Goal: Task Accomplishment & Management: Manage account settings

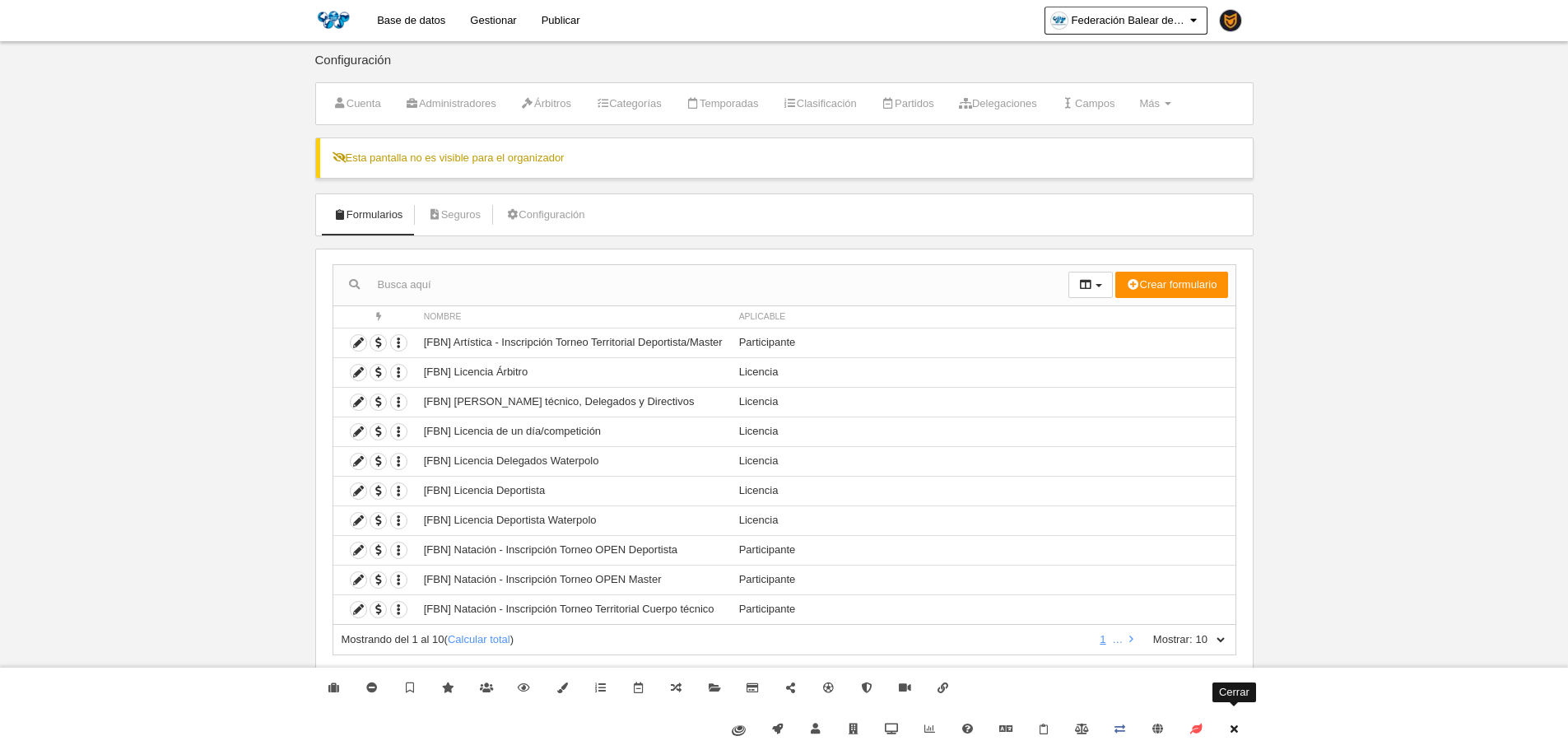
click at [1242, 723] on link "Cerrar" at bounding box center [1234, 729] width 38 height 41
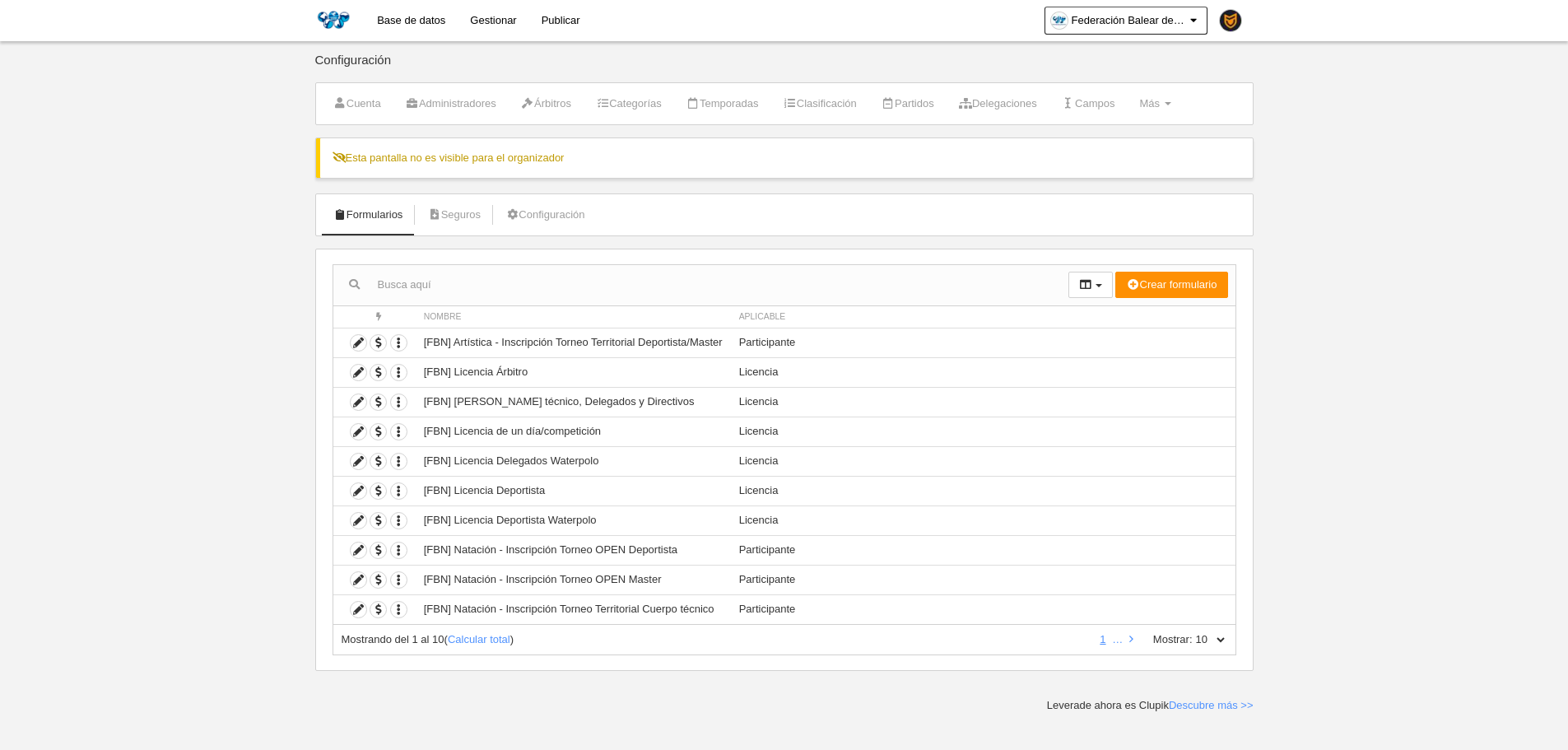
click at [1235, 639] on div "Mostrando del 1 al 10 ( Calcular total ) 1 … Mostrar: 10 25 50 100 500" at bounding box center [784, 640] width 904 height 31
click at [1226, 637] on div "Mostrando del 1 al 10 ( Calcular total ) 1 … Mostrar: 10 25 50 100 500" at bounding box center [784, 640] width 904 height 31
click at [1226, 637] on select "10 25 50 100 500" at bounding box center [1210, 640] width 35 height 15
select select "500"
click at [1192, 632] on select "10 25 50 100 500" at bounding box center [1210, 640] width 35 height 15
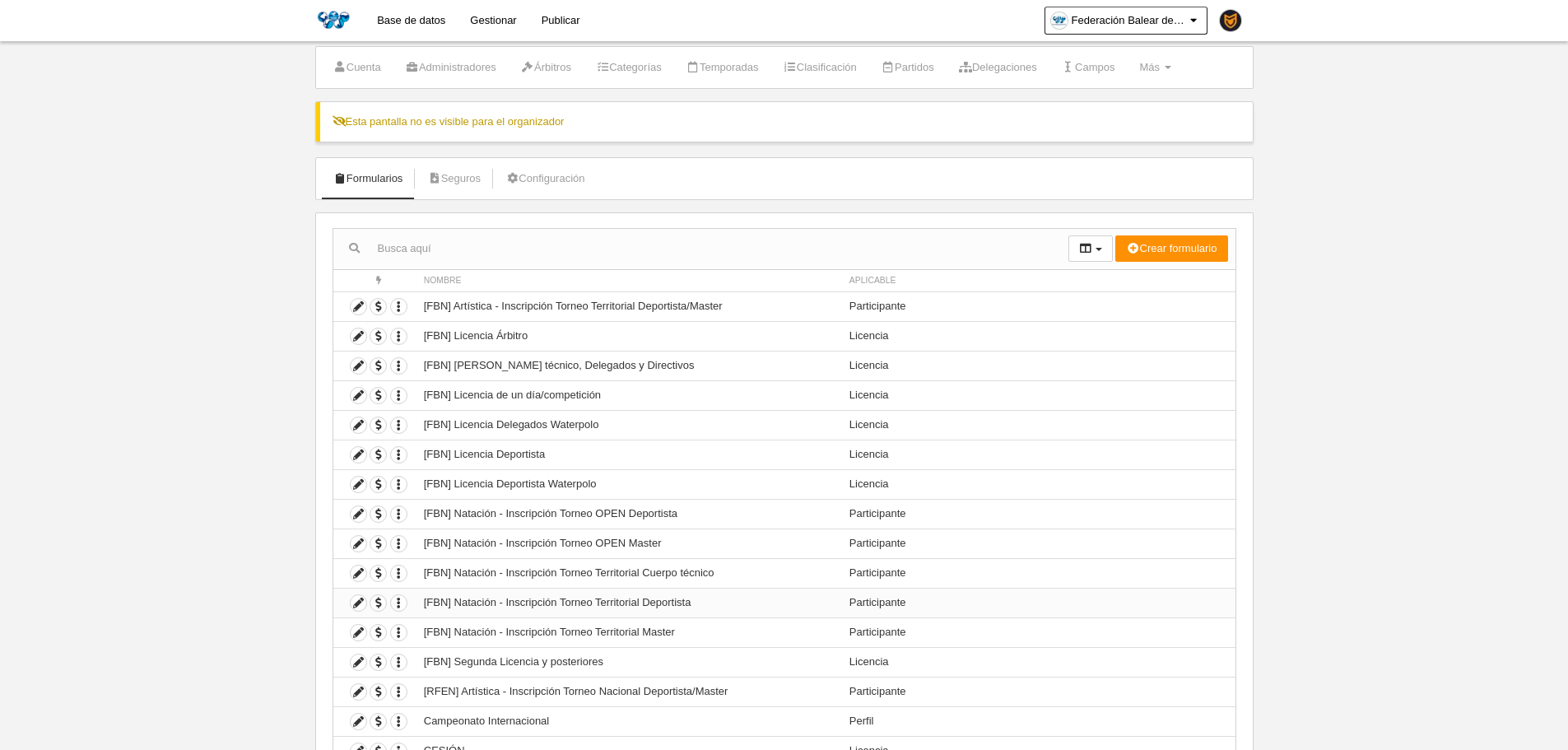
scroll to position [165, 0]
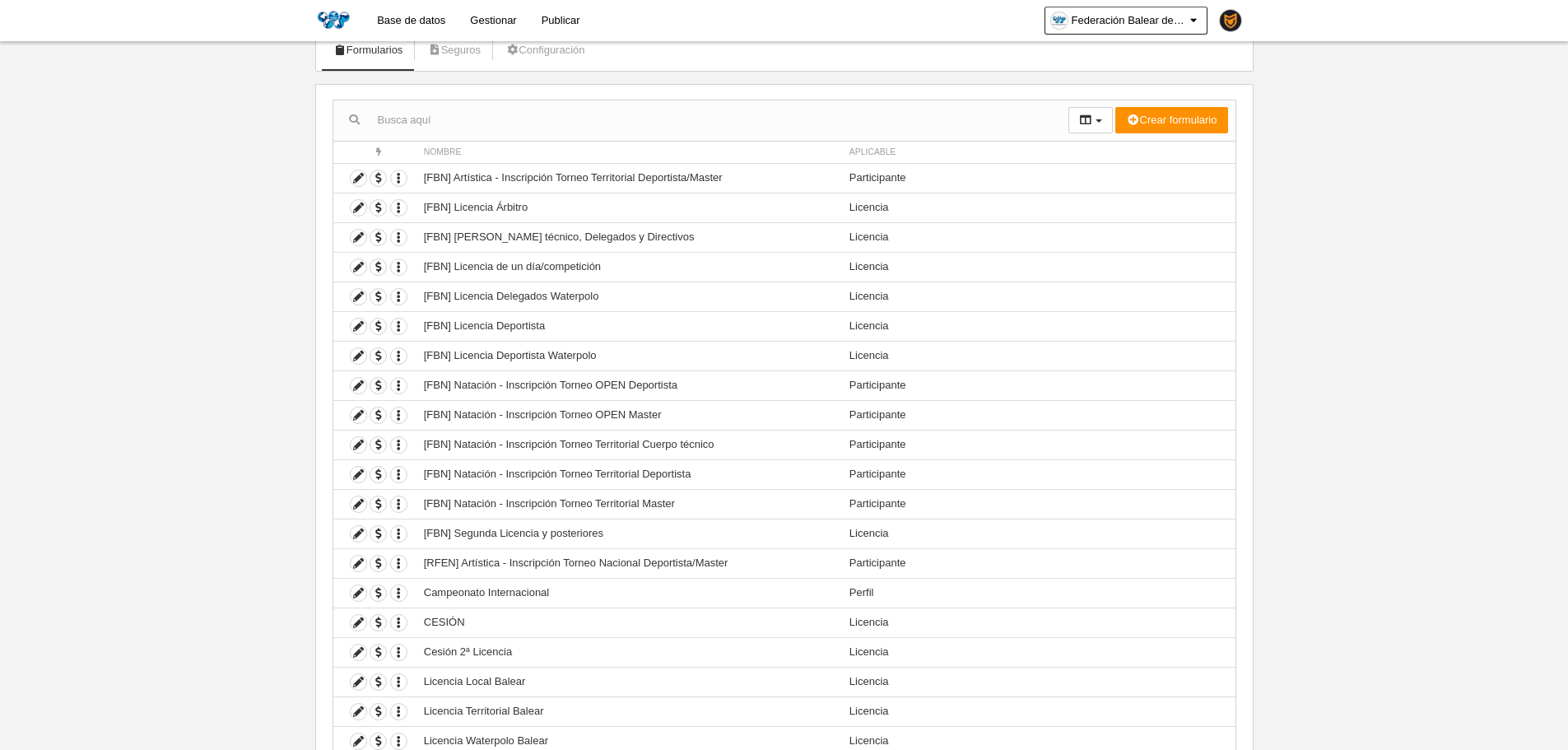
click at [243, 452] on body "Base de datos Gestionar Publicar Federación Balear de Natación Ajustes generale…" at bounding box center [784, 210] width 1568 height 750
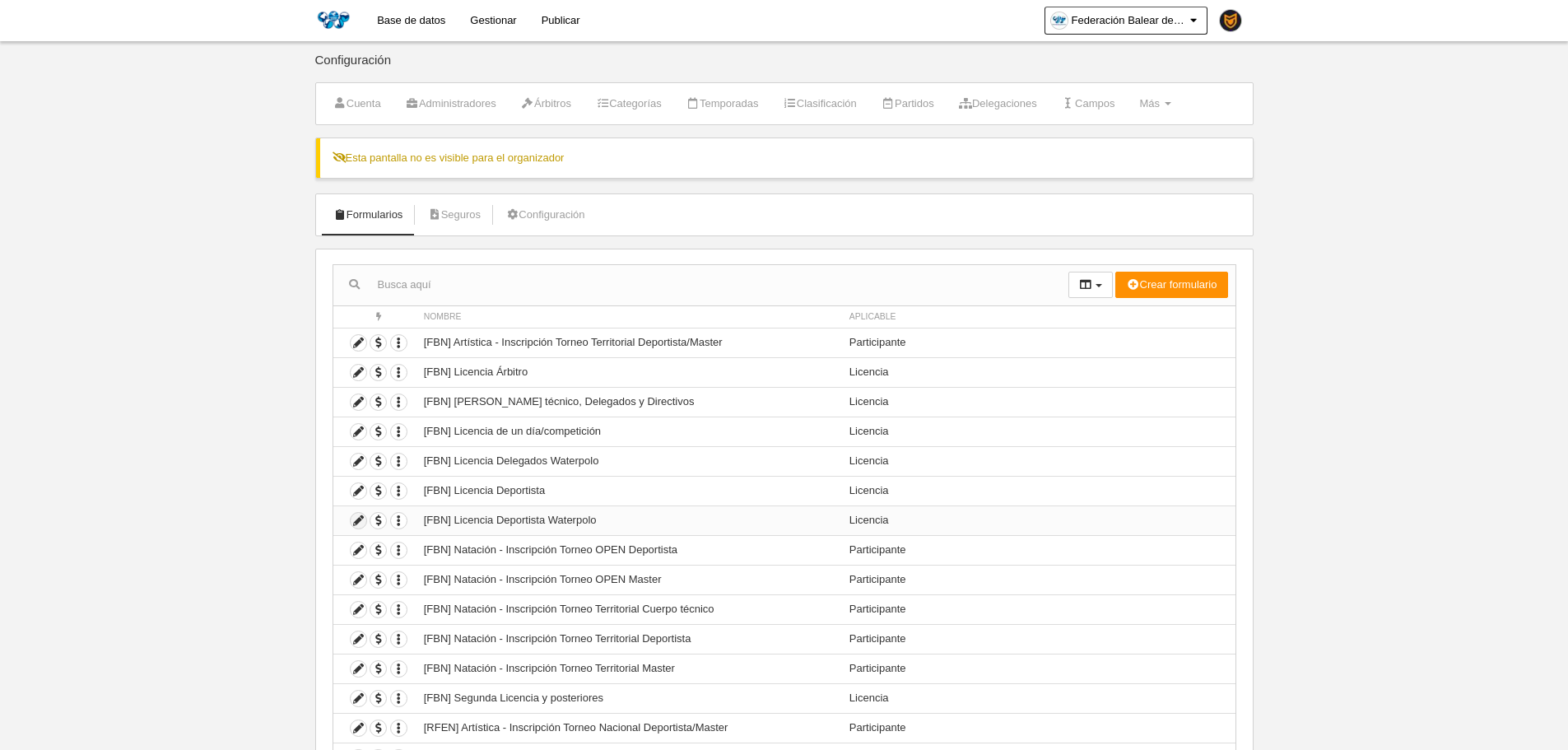
click at [363, 519] on link at bounding box center [358, 521] width 17 height 17
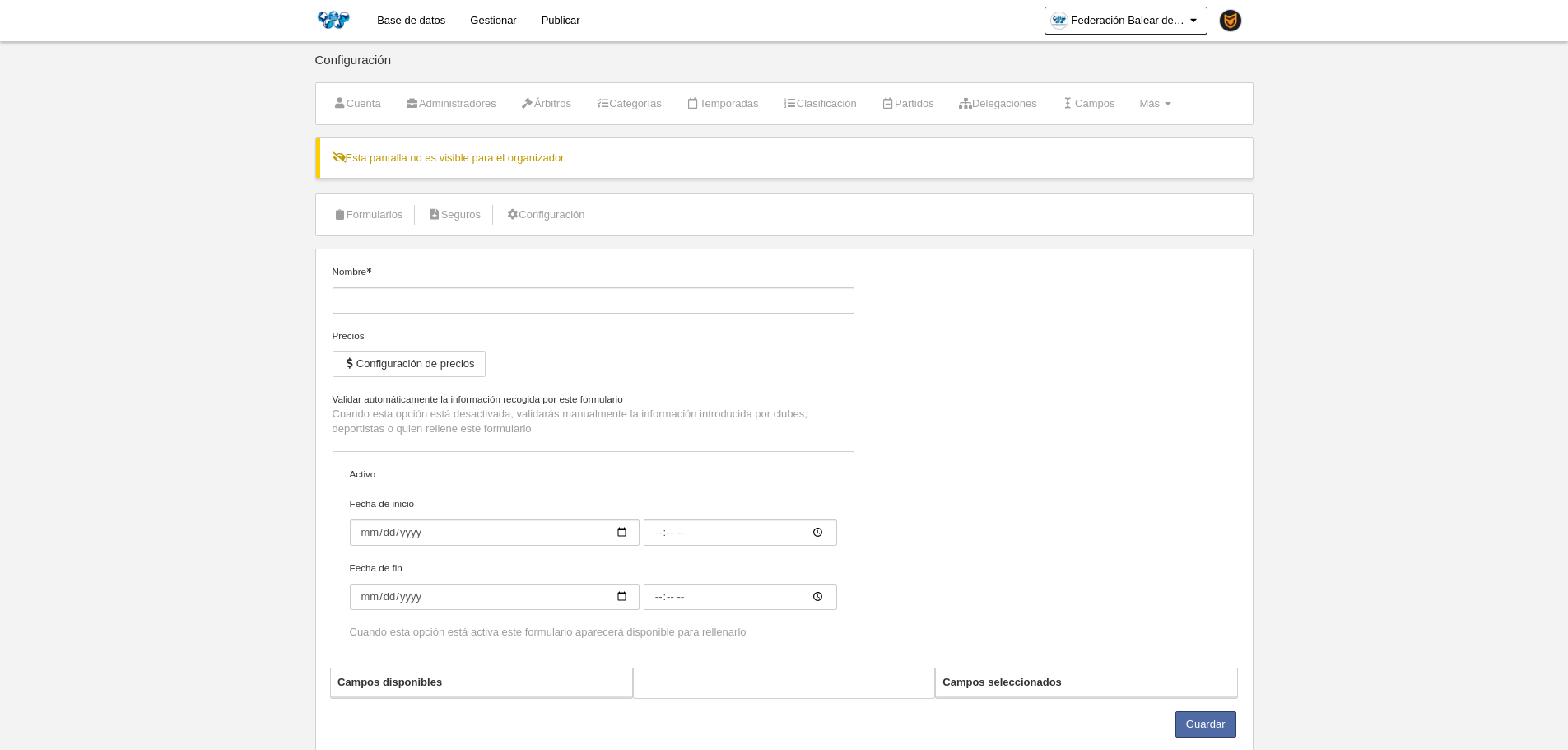
type input "[FBN] Licencia Deportista Waterpolo"
checkbox input "true"
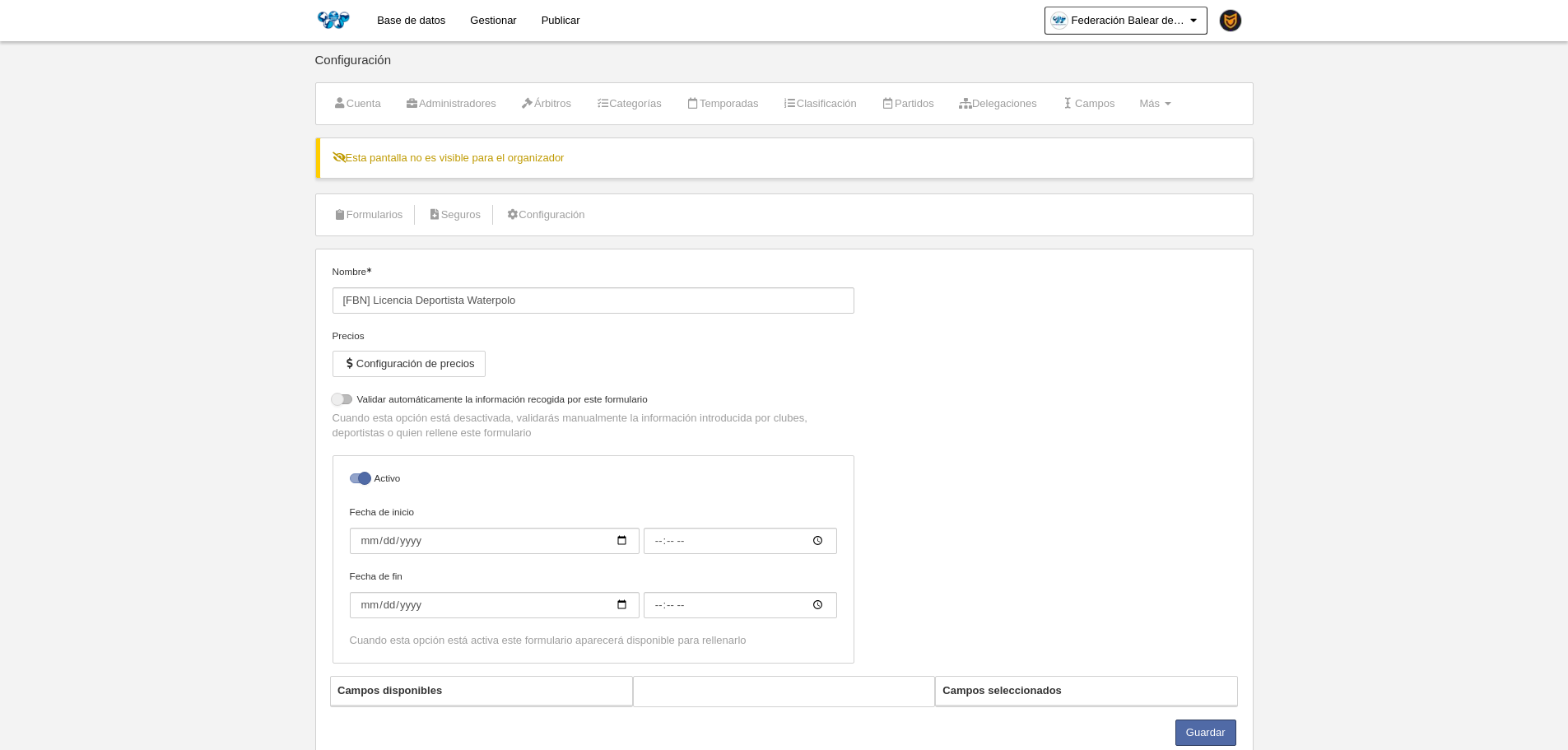
select select "selected"
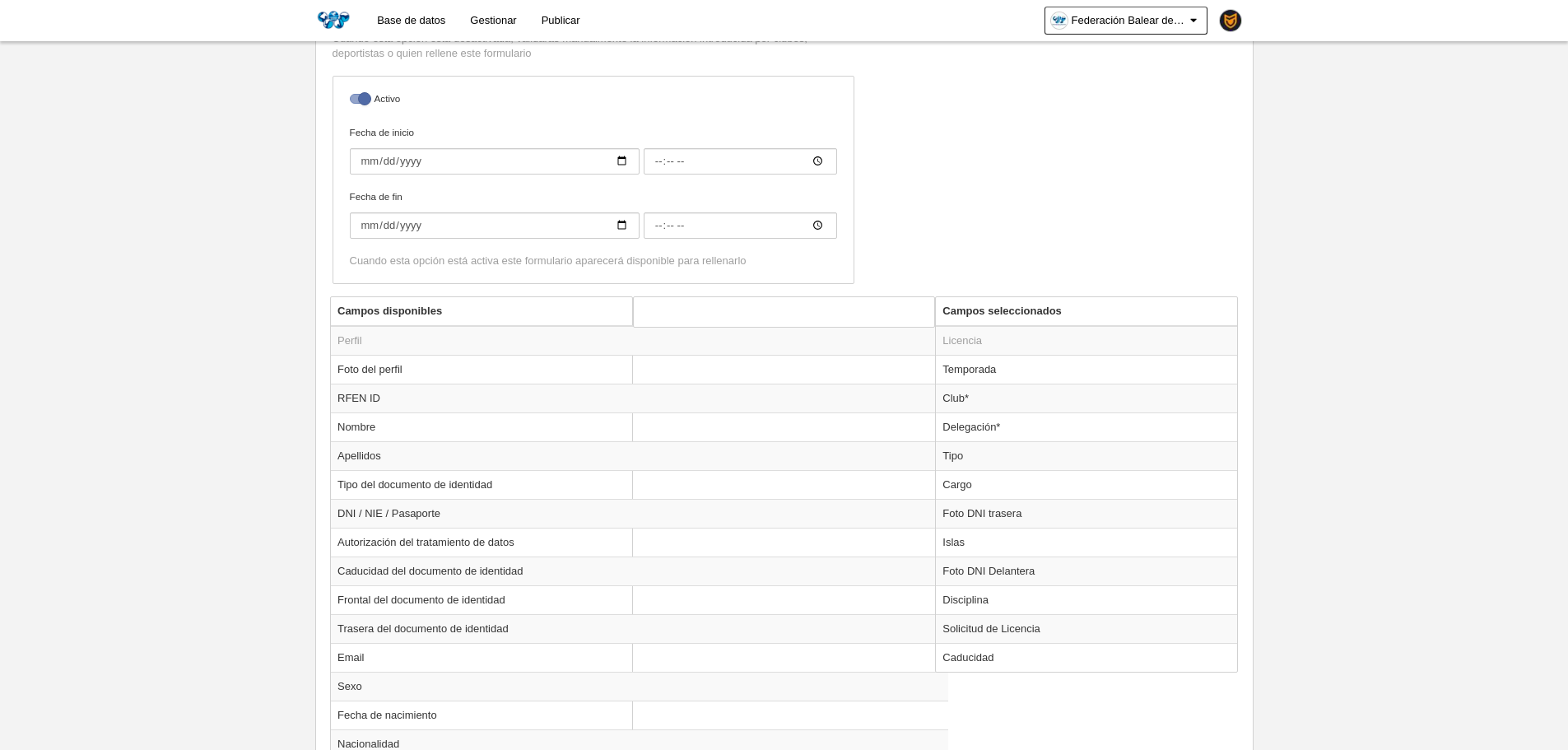
scroll to position [447, 0]
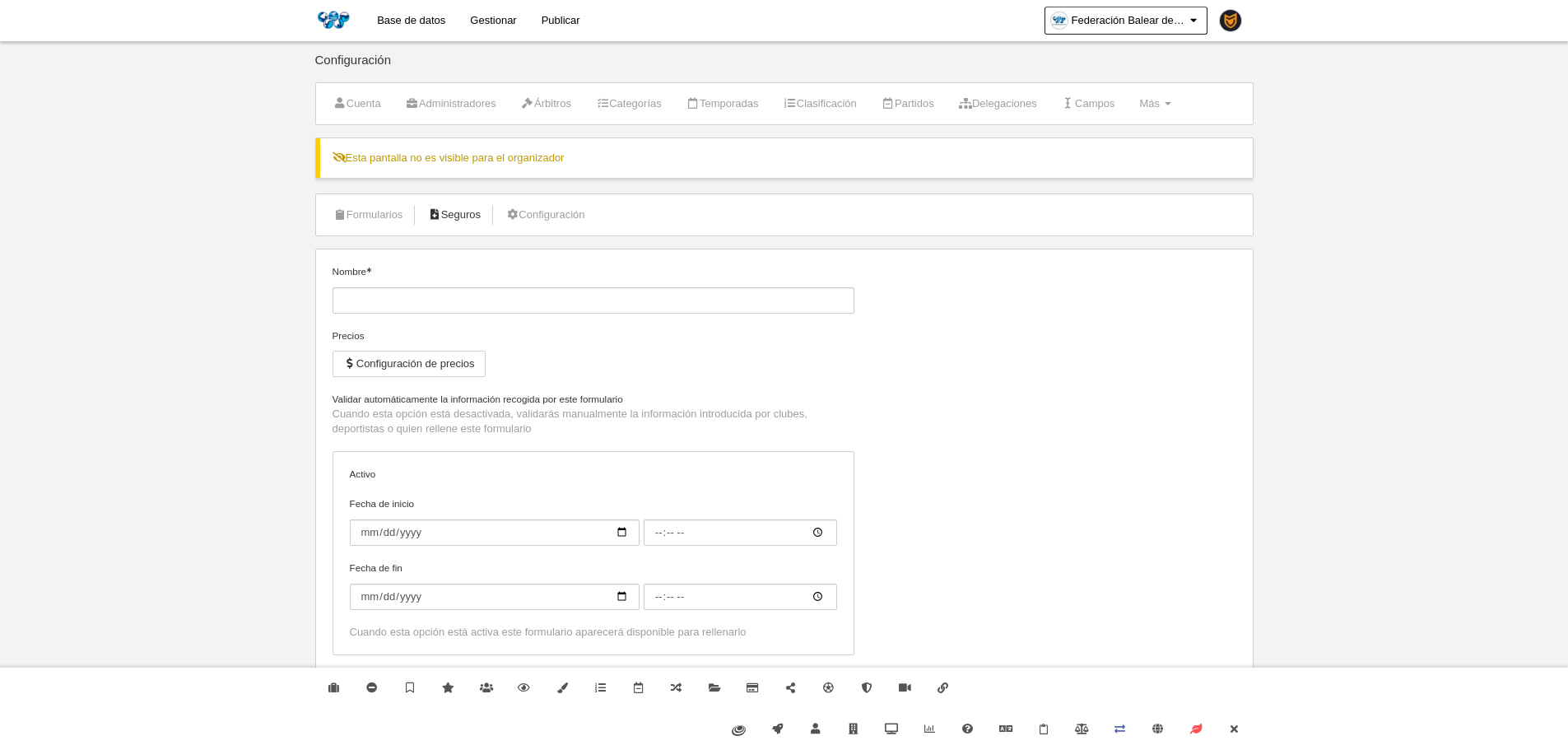
type input "[FBN] Natación - Inscripción Torneo Territorial Deportista"
checkbox input "true"
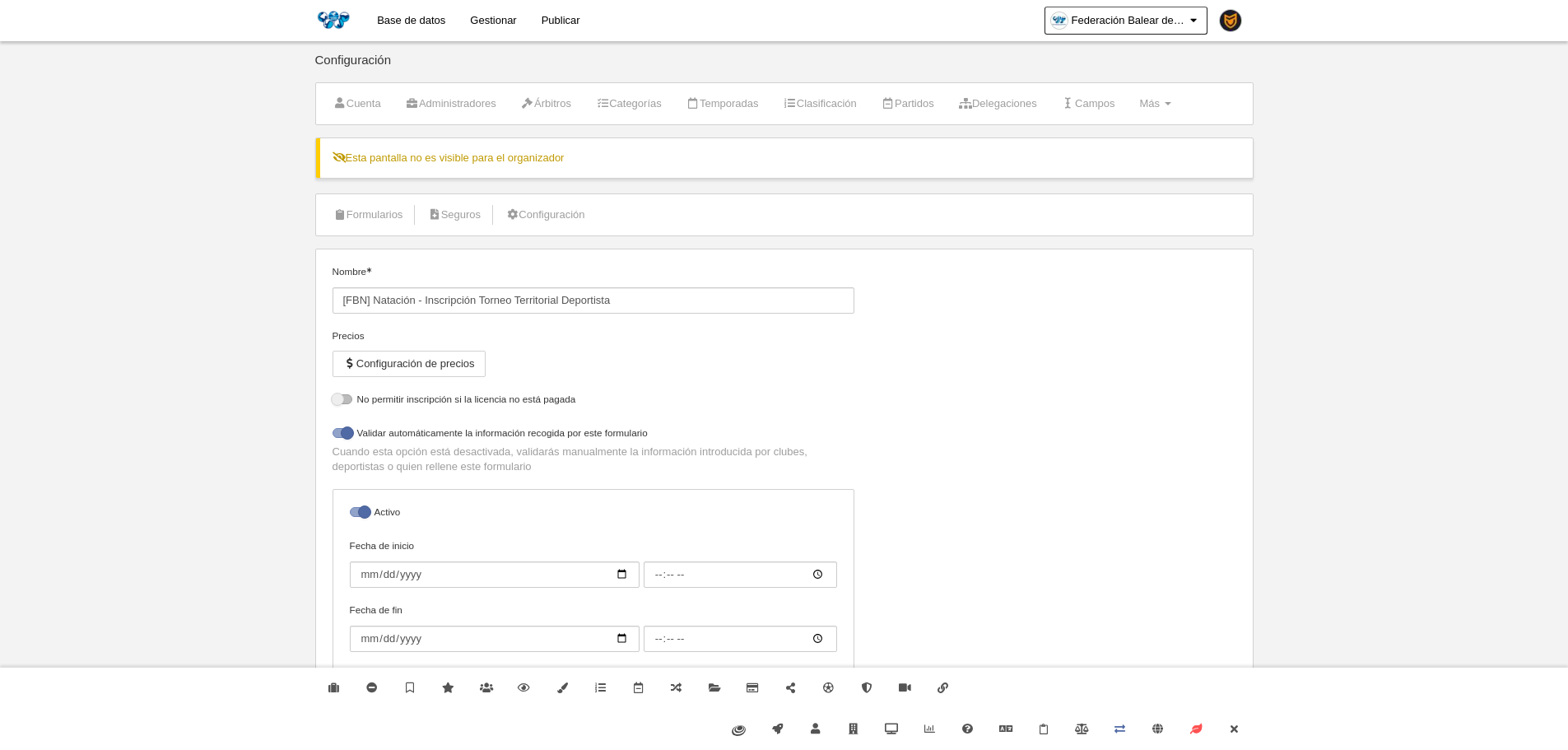
select select "selected"
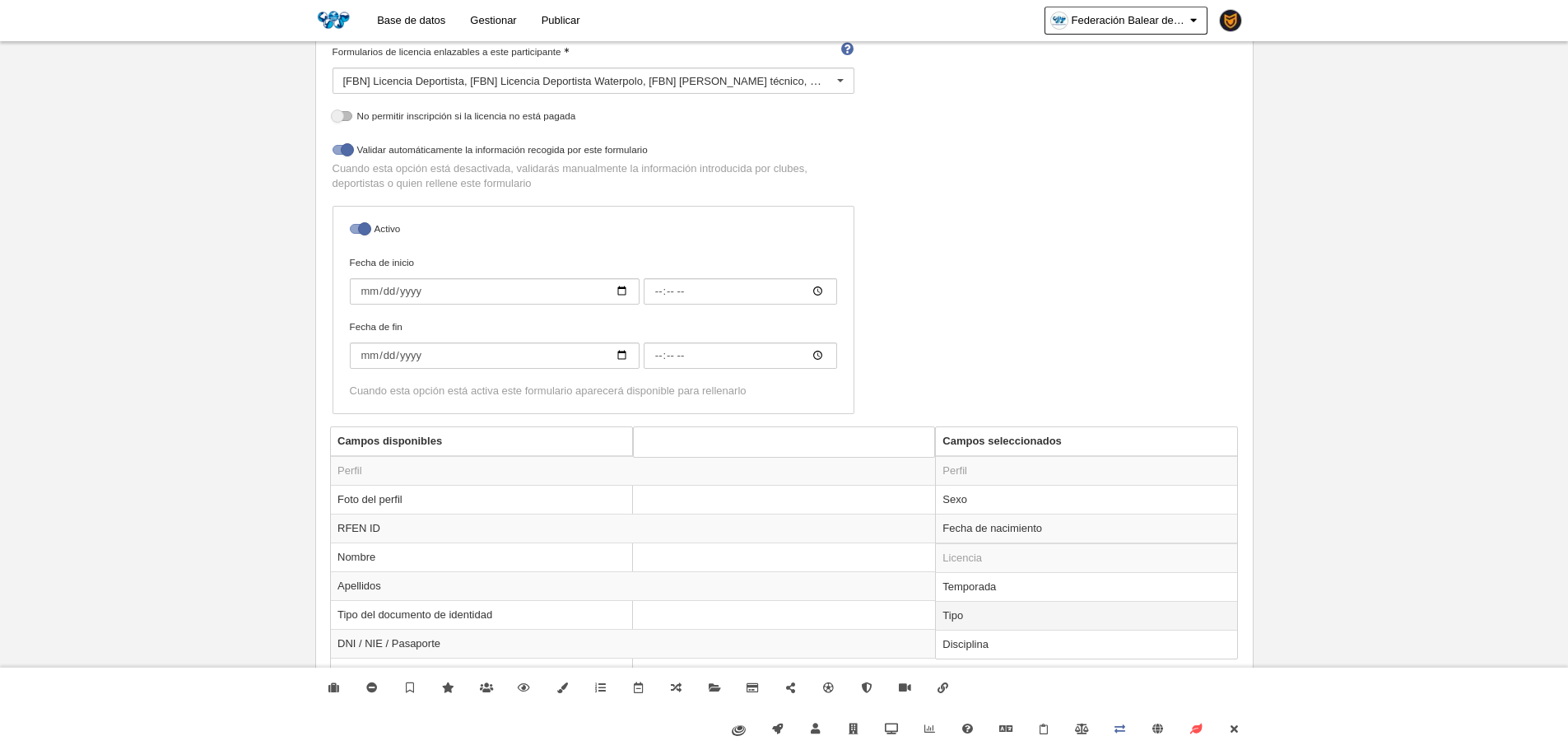
scroll to position [398, 0]
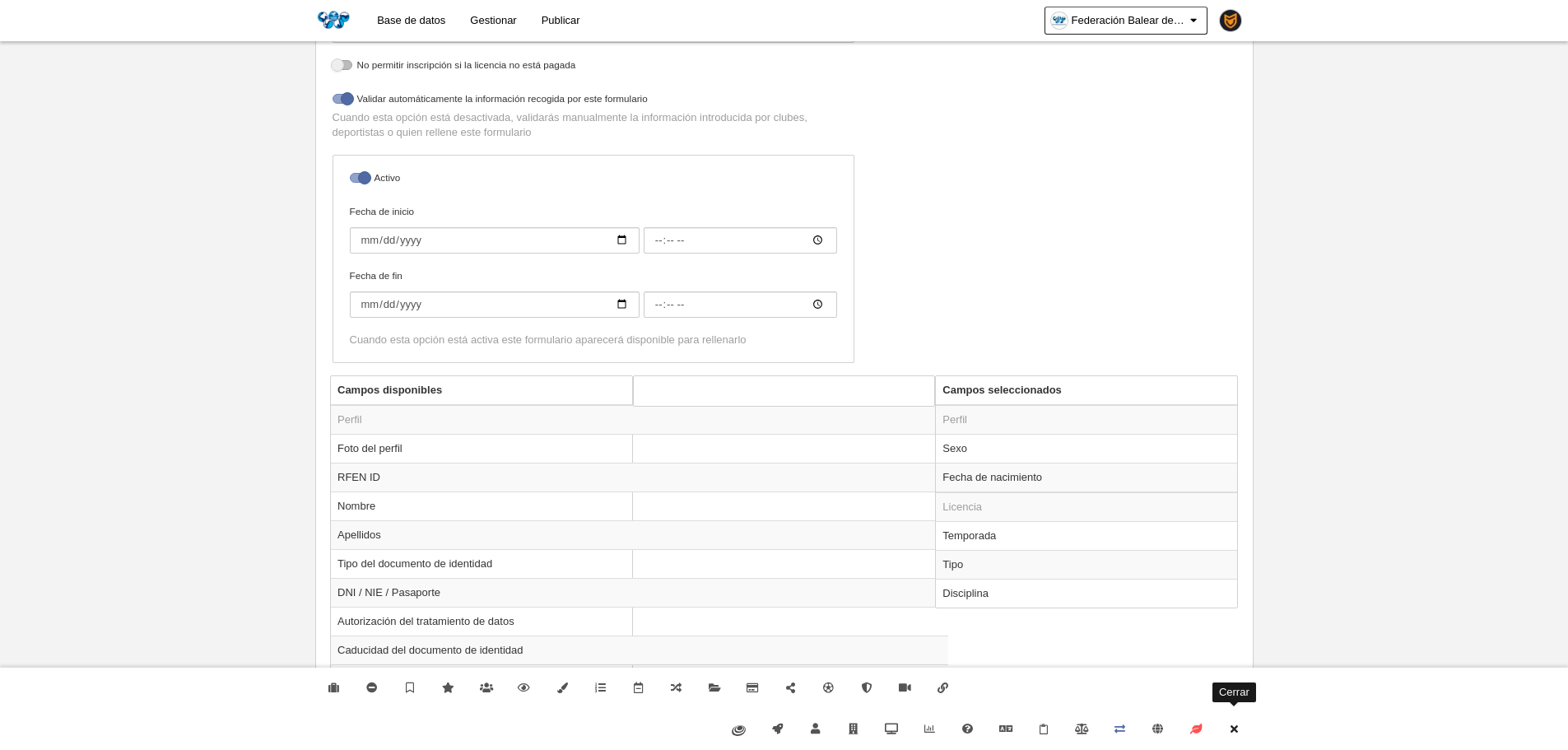
click at [1235, 733] on icon at bounding box center [1234, 728] width 13 height 11
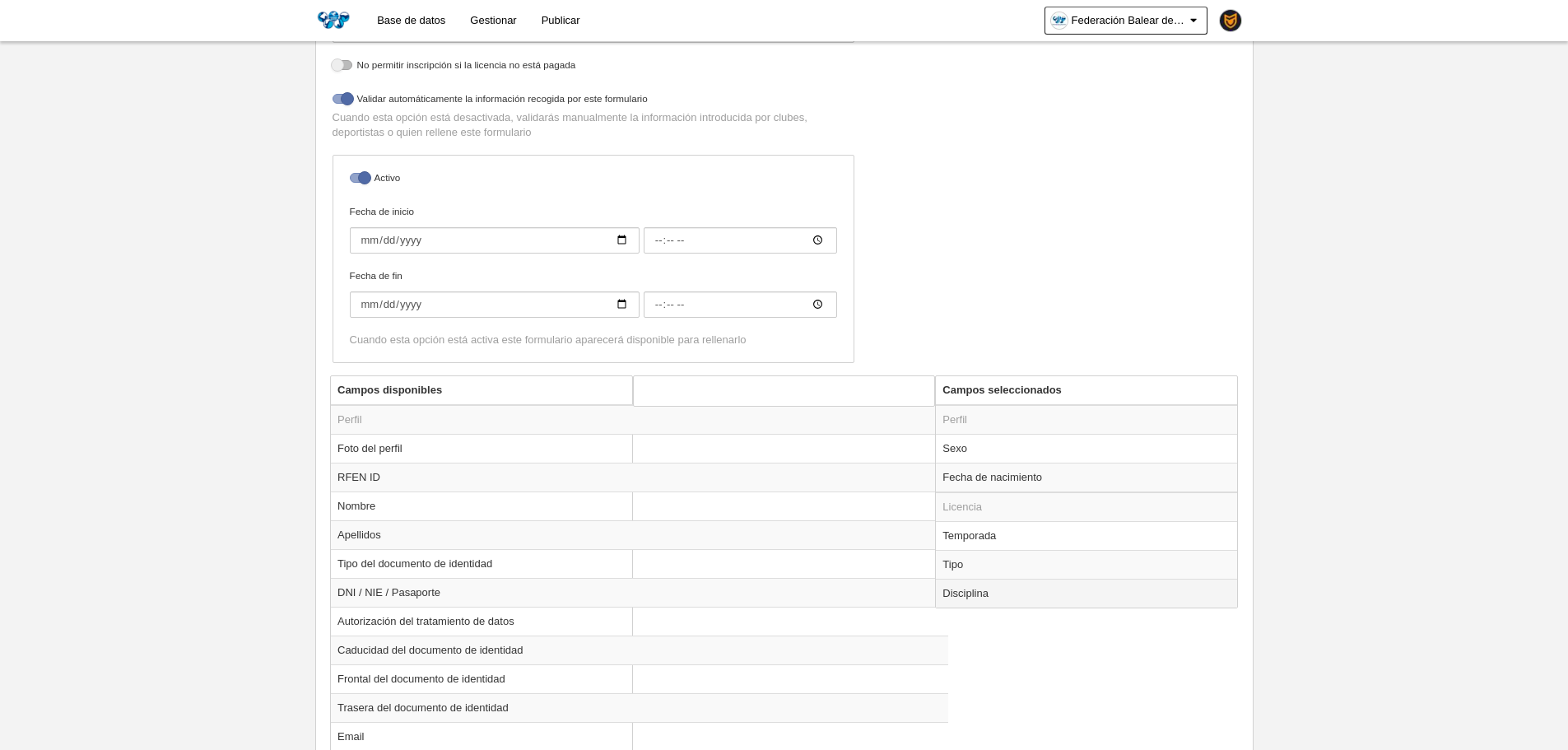
click at [1030, 584] on td "Disciplina" at bounding box center [1086, 593] width 301 height 29
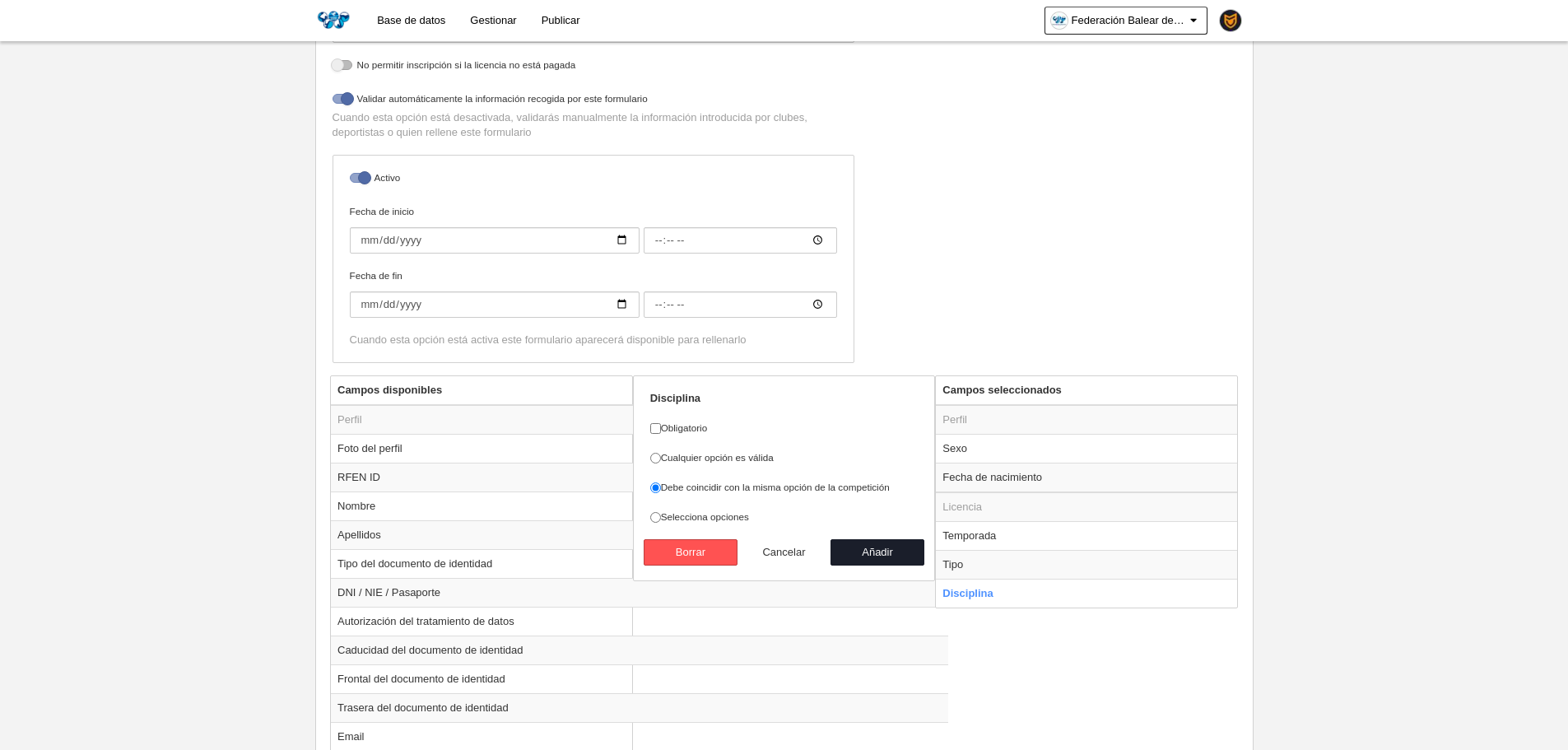
click at [798, 546] on button "Cancelar" at bounding box center [784, 552] width 94 height 26
radio input "false"
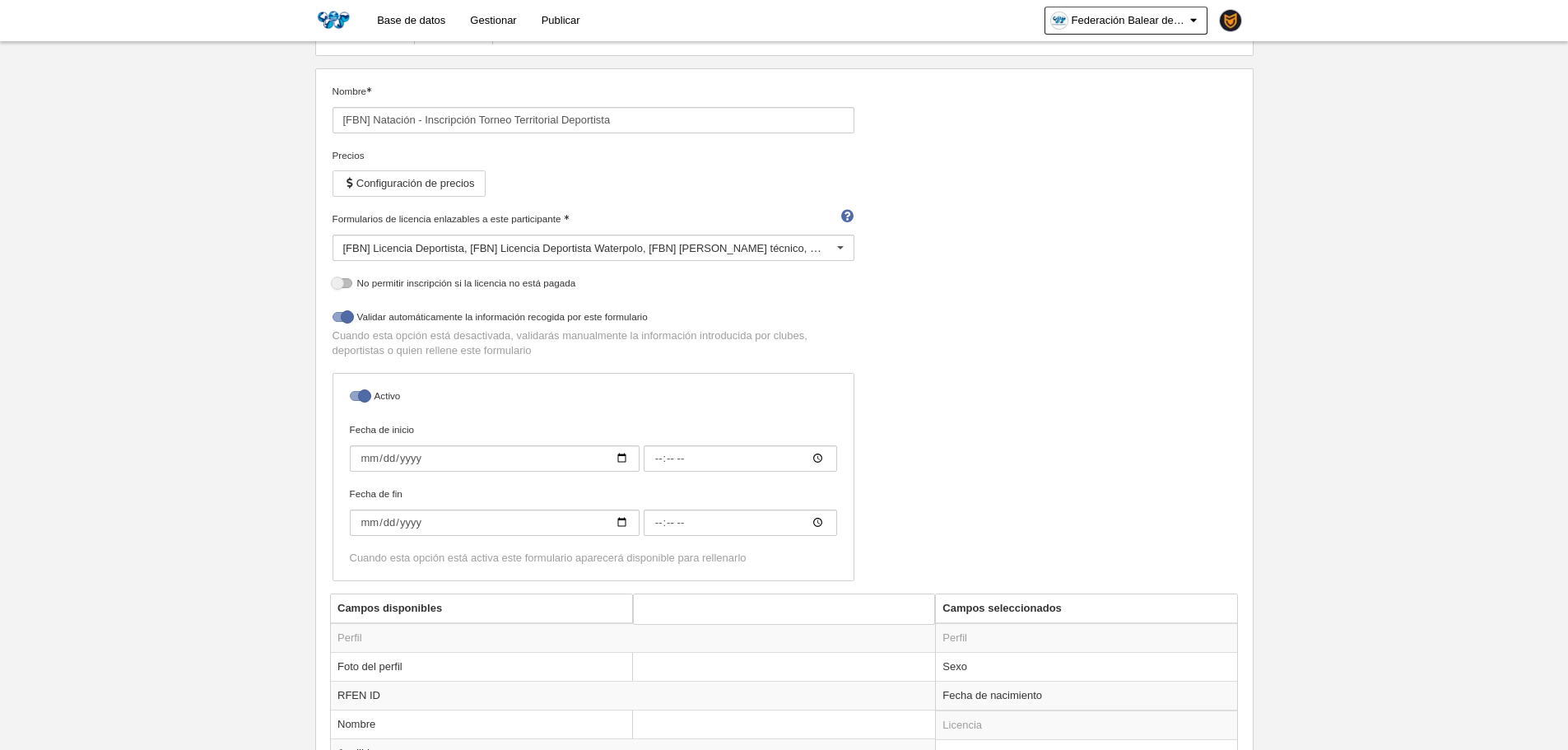
scroll to position [151, 0]
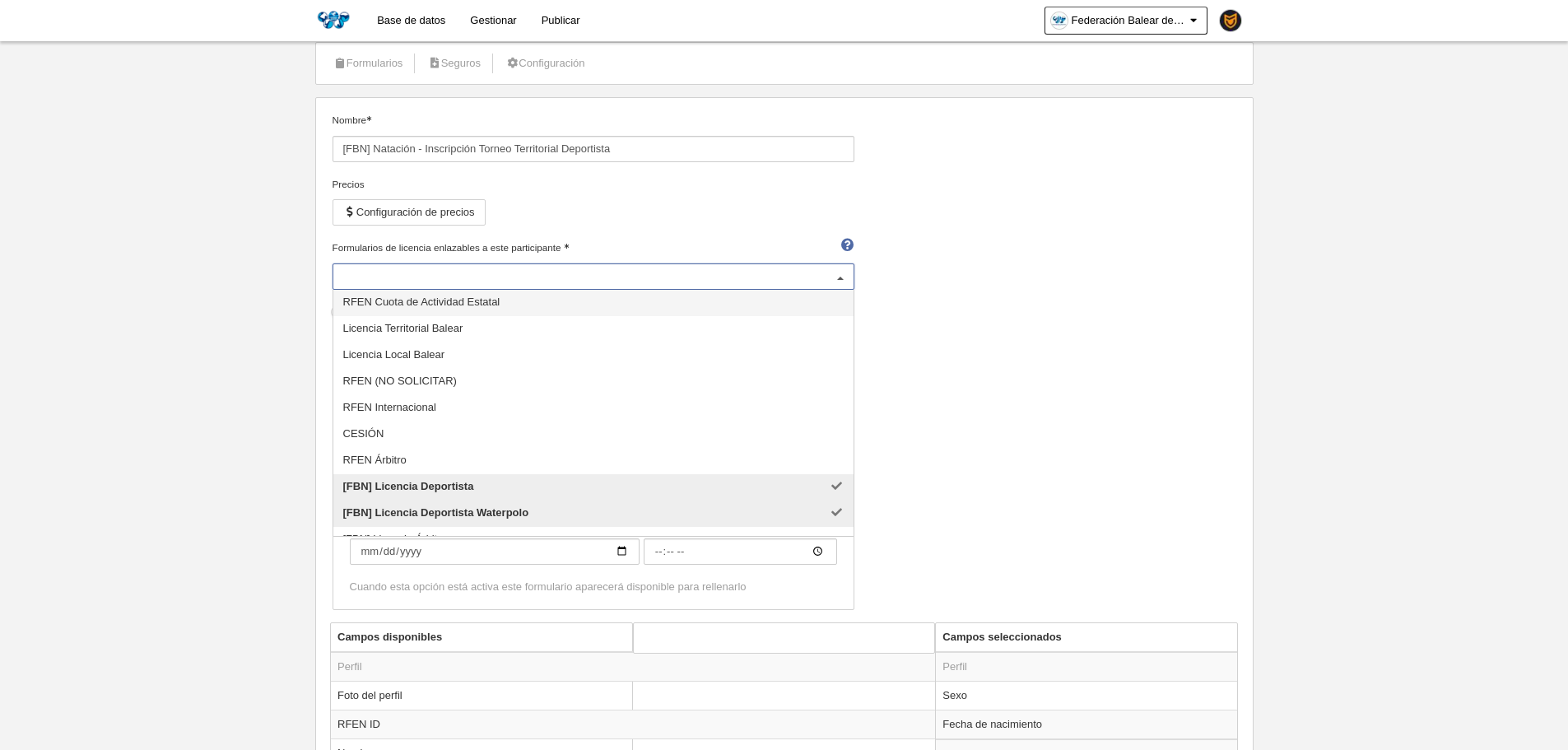
click at [514, 263] on div "[FBN] Licencia Deportista [FBN] Licencia Deportista Waterpolo [FBN] Licencia Cu…" at bounding box center [593, 276] width 522 height 26
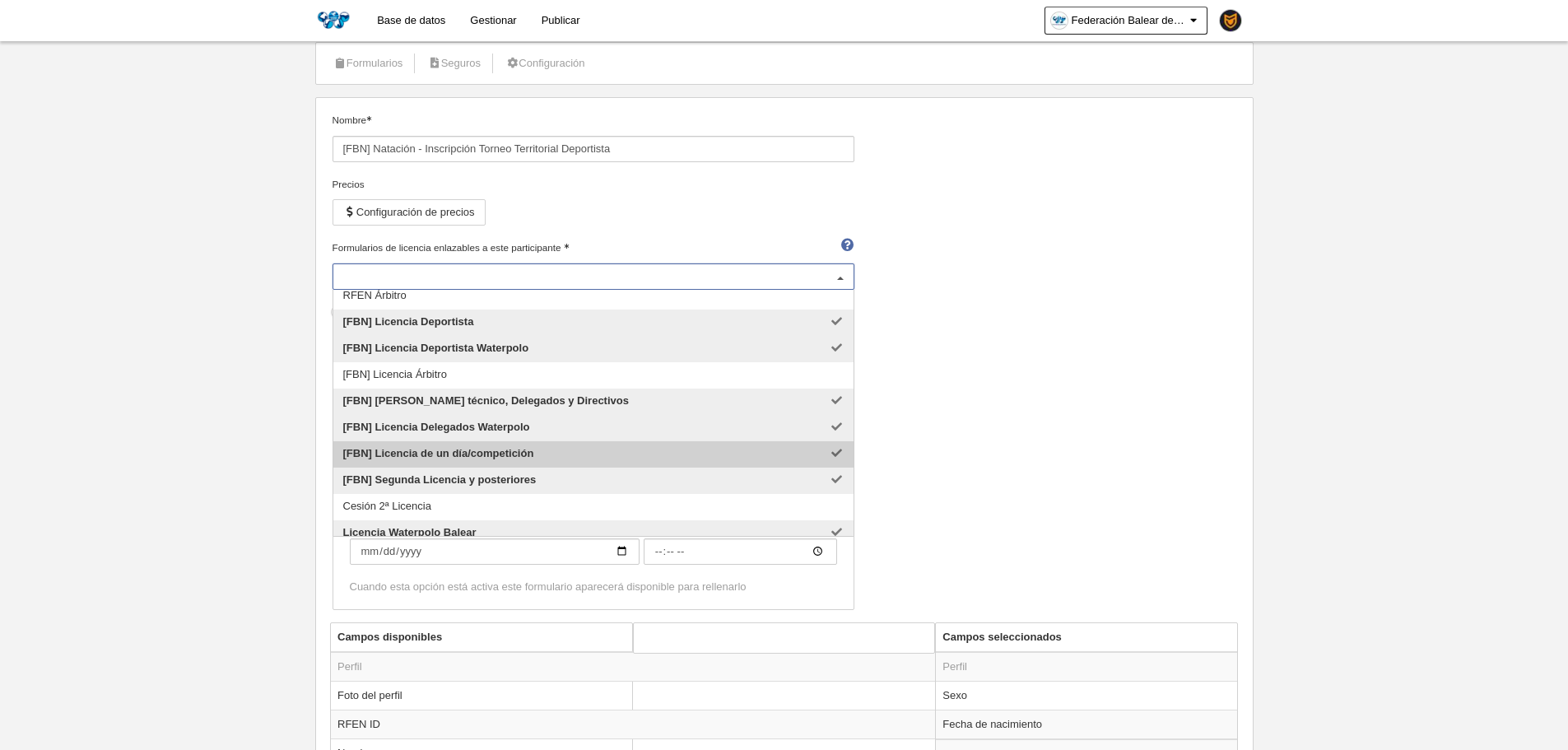
scroll to position [175, 0]
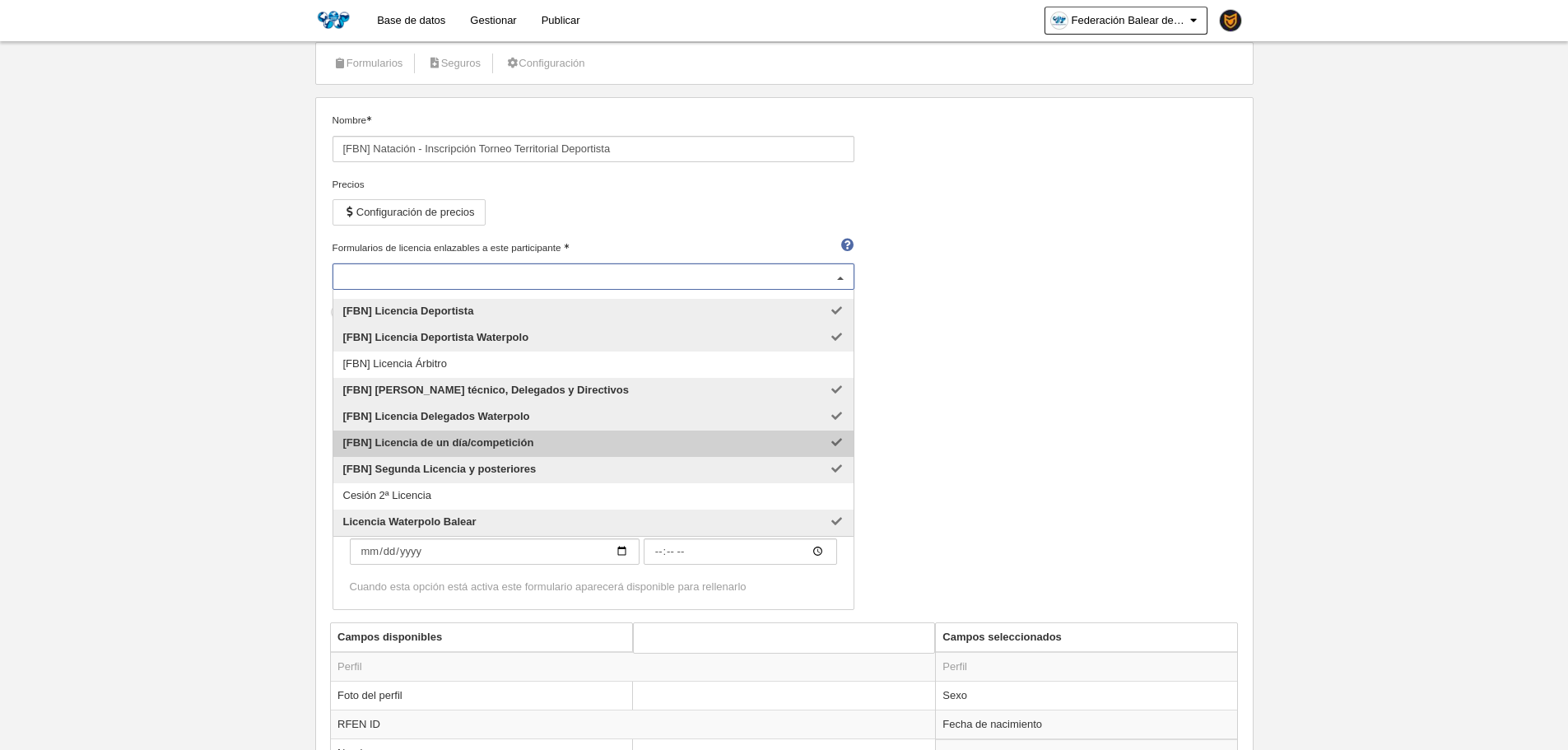
click at [1073, 439] on div "Nombre [FBN] Natación - Inscripción Torneo Territorial Deportista Precios Confi…" at bounding box center [784, 368] width 916 height 510
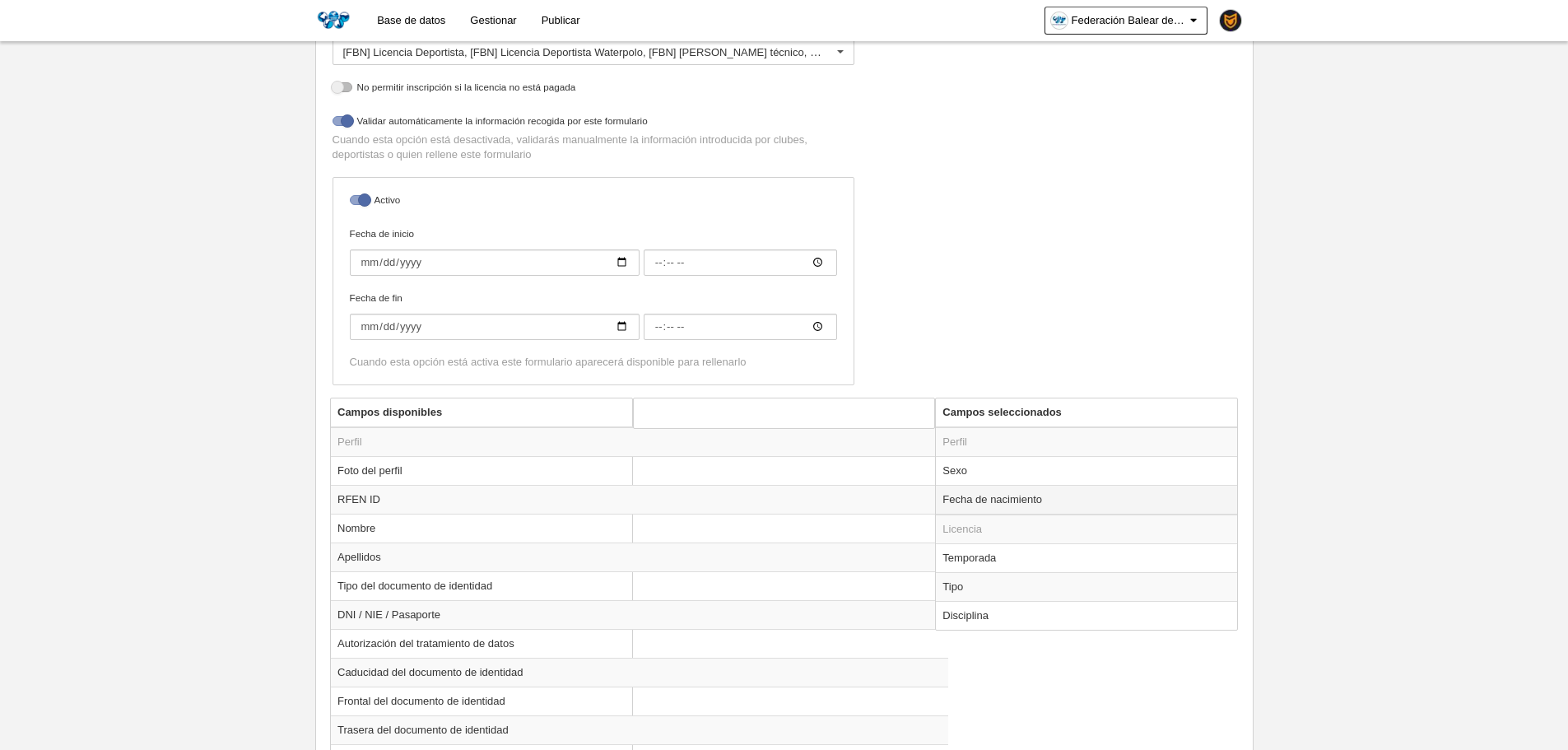
scroll to position [398, 0]
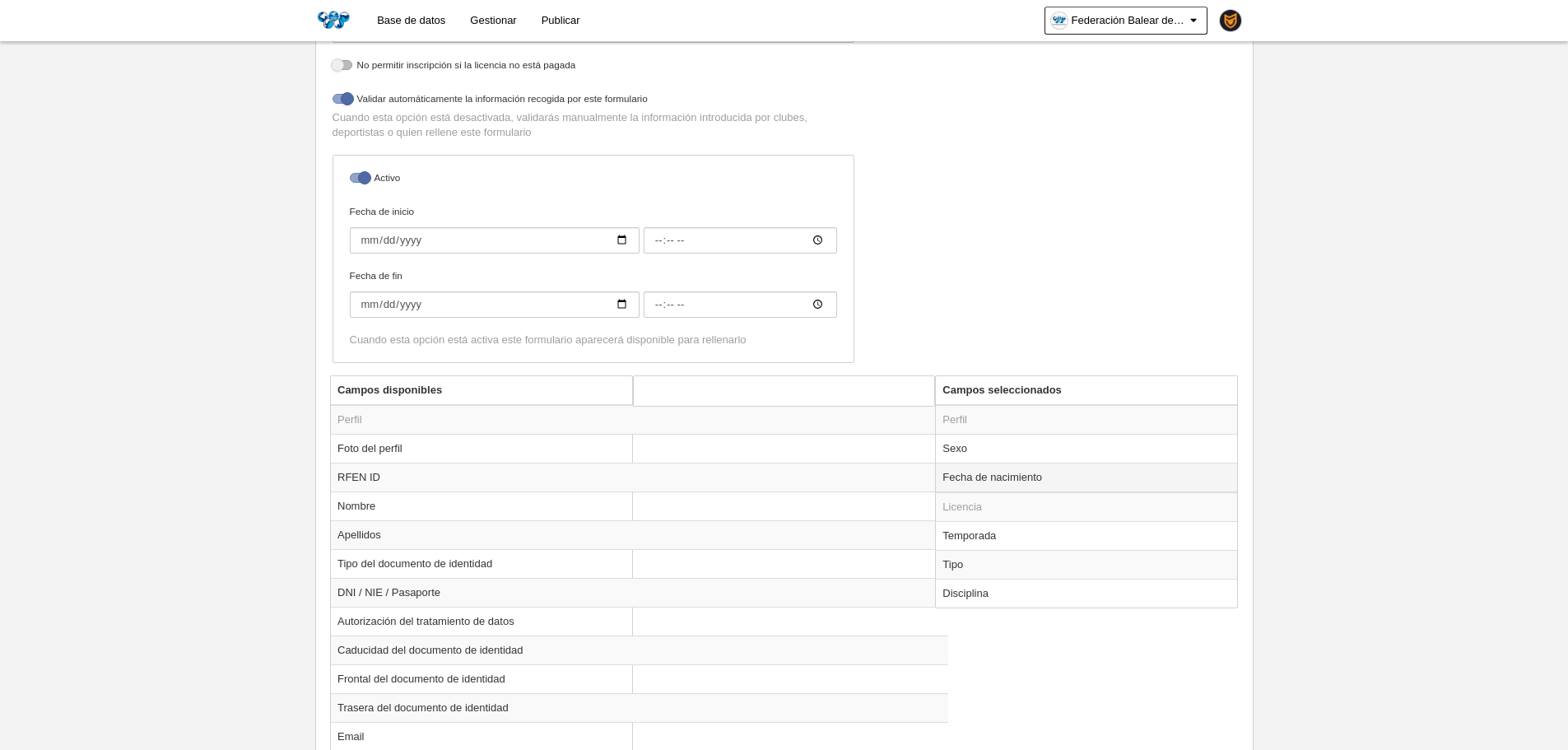
click at [1000, 468] on td "Fecha de nacimiento" at bounding box center [1086, 478] width 301 height 30
radio input "true"
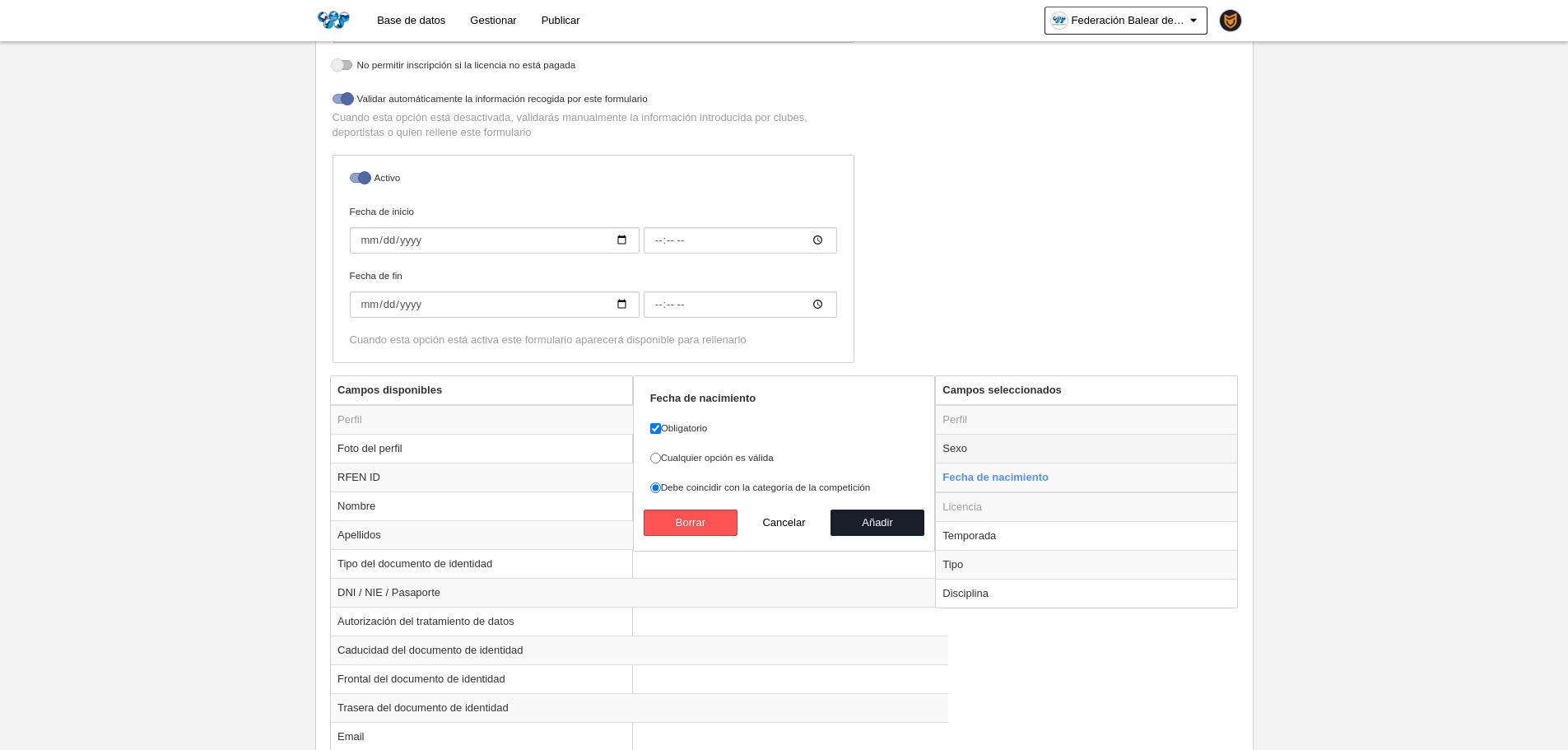
click at [975, 452] on td "Sexo" at bounding box center [1086, 448] width 301 height 29
radio input "true"
checkbox input "false"
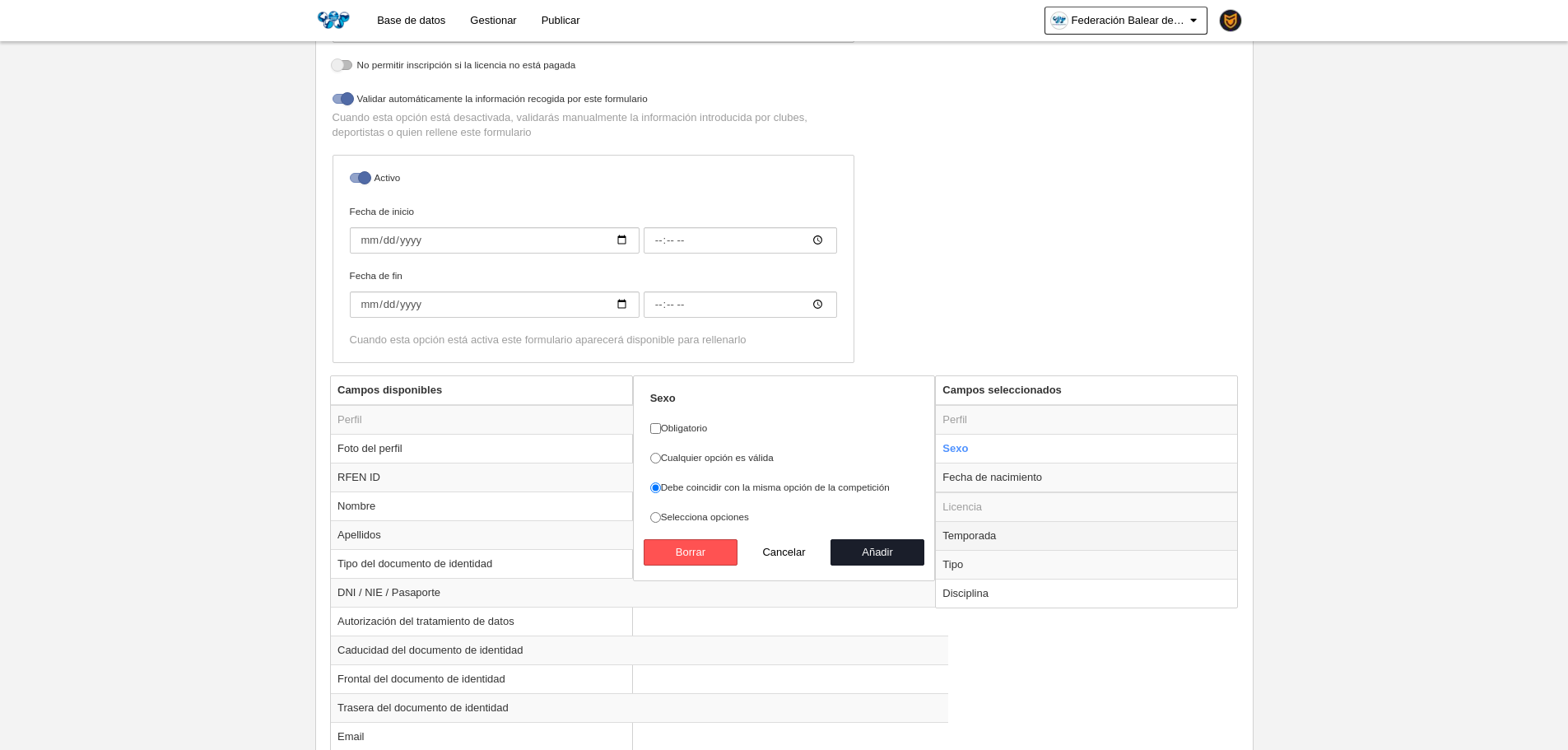
click at [996, 541] on td "Temporada" at bounding box center [1086, 536] width 301 height 29
radio input "false"
click at [993, 562] on td "Tipo" at bounding box center [1086, 564] width 301 height 29
radio input "false"
radio input "true"
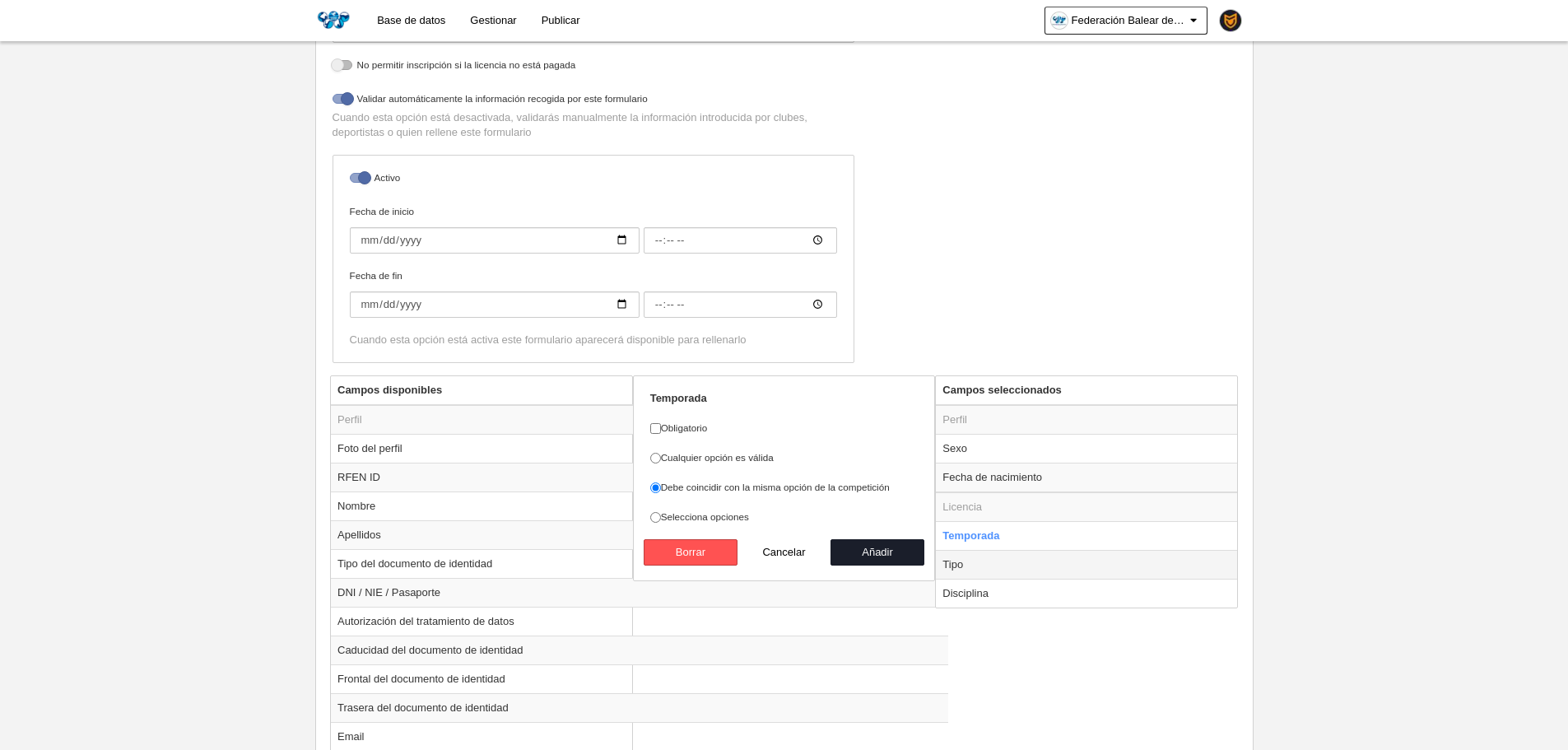
select select "player"
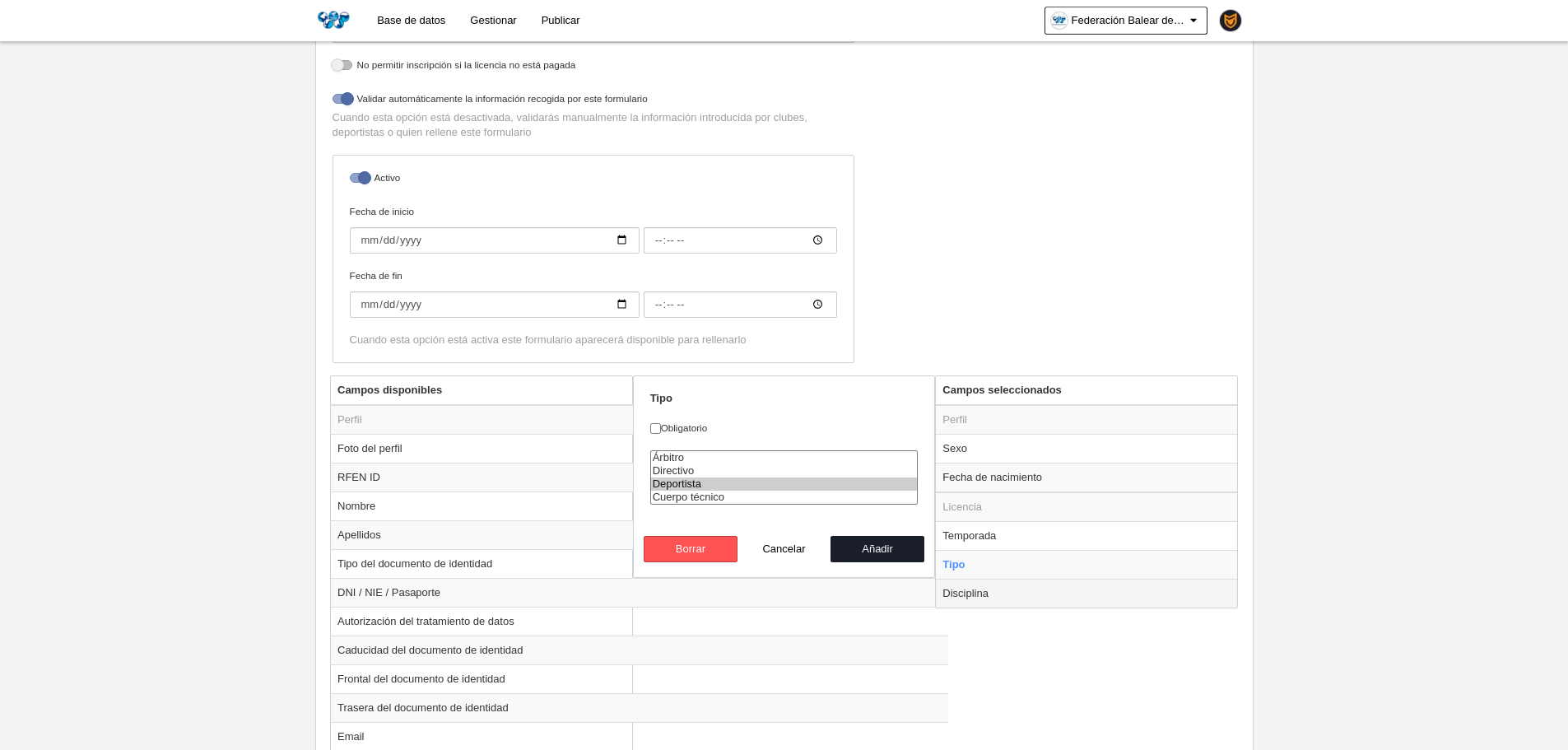
click at [1003, 589] on td "Disciplina" at bounding box center [1086, 593] width 301 height 29
radio input "false"
radio input "true"
